Goal: Task Accomplishment & Management: Use online tool/utility

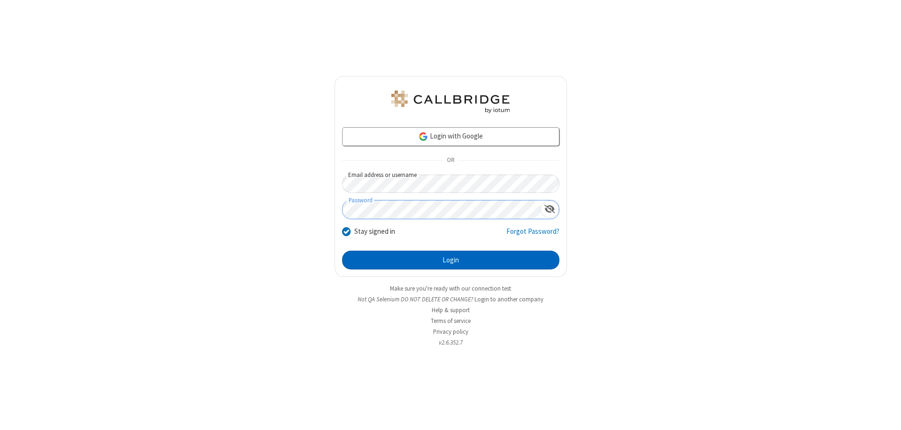
click at [450, 260] on button "Login" at bounding box center [450, 260] width 217 height 19
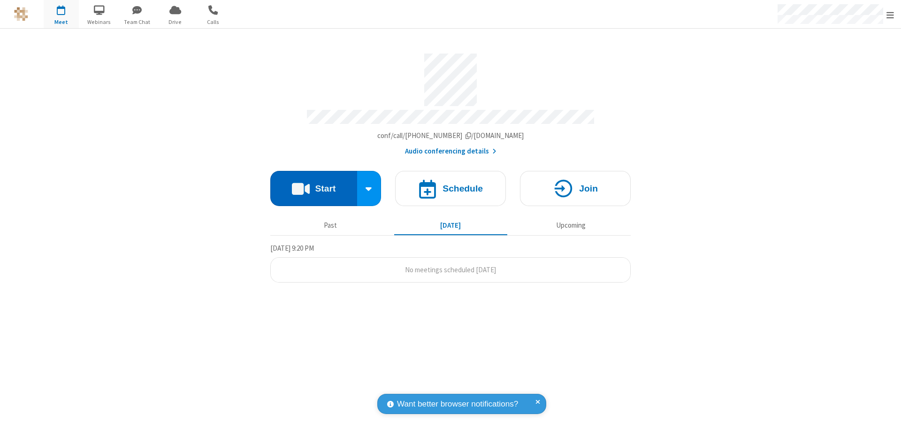
click at [313, 184] on button "Start" at bounding box center [313, 188] width 87 height 35
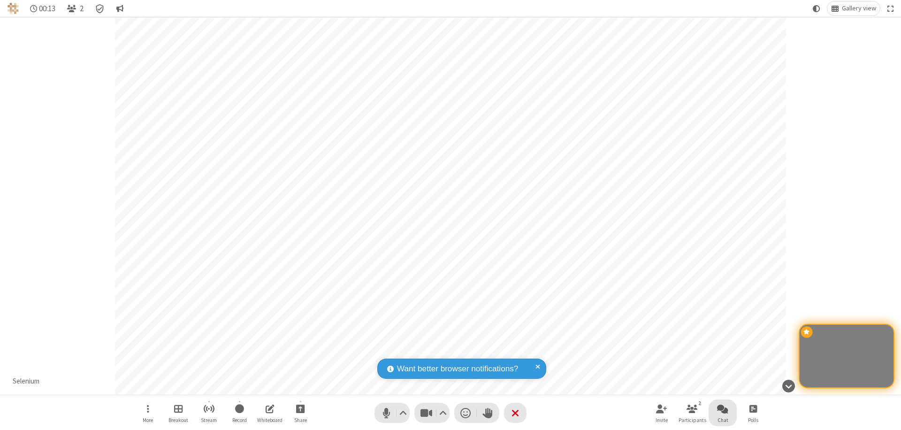
click at [722, 408] on span "Open chat" at bounding box center [722, 409] width 11 height 12
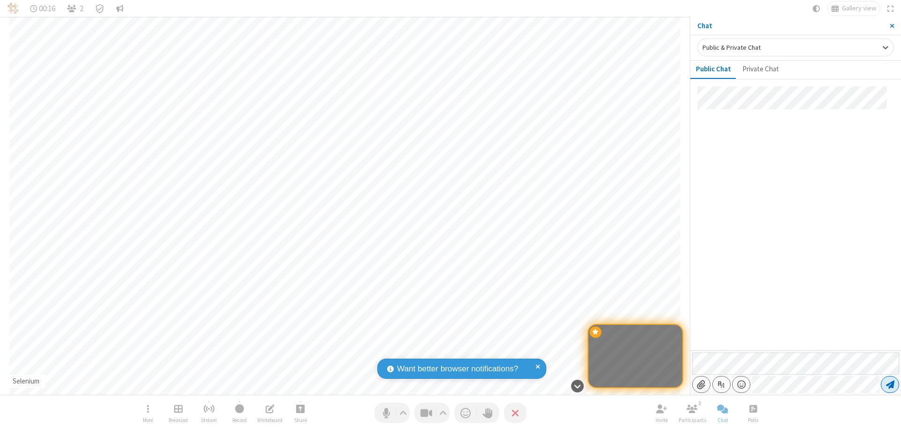
click at [889, 384] on span "Send message" at bounding box center [890, 384] width 8 height 9
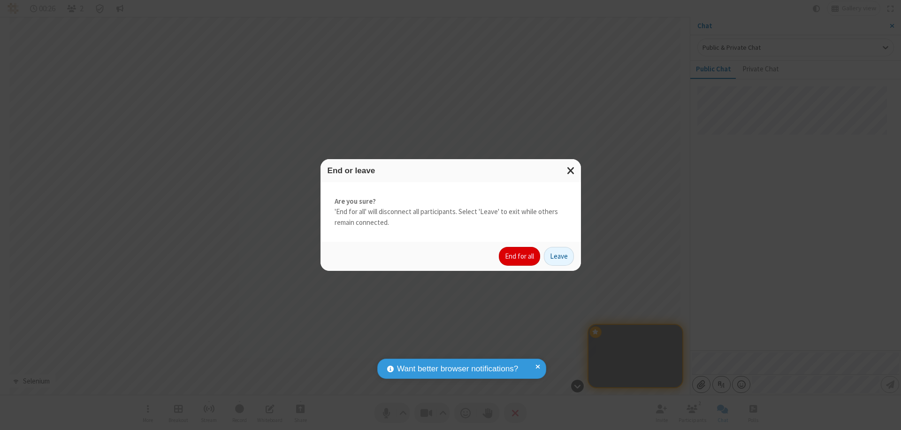
click at [520, 256] on button "End for all" at bounding box center [519, 256] width 41 height 19
